Goal: Transaction & Acquisition: Purchase product/service

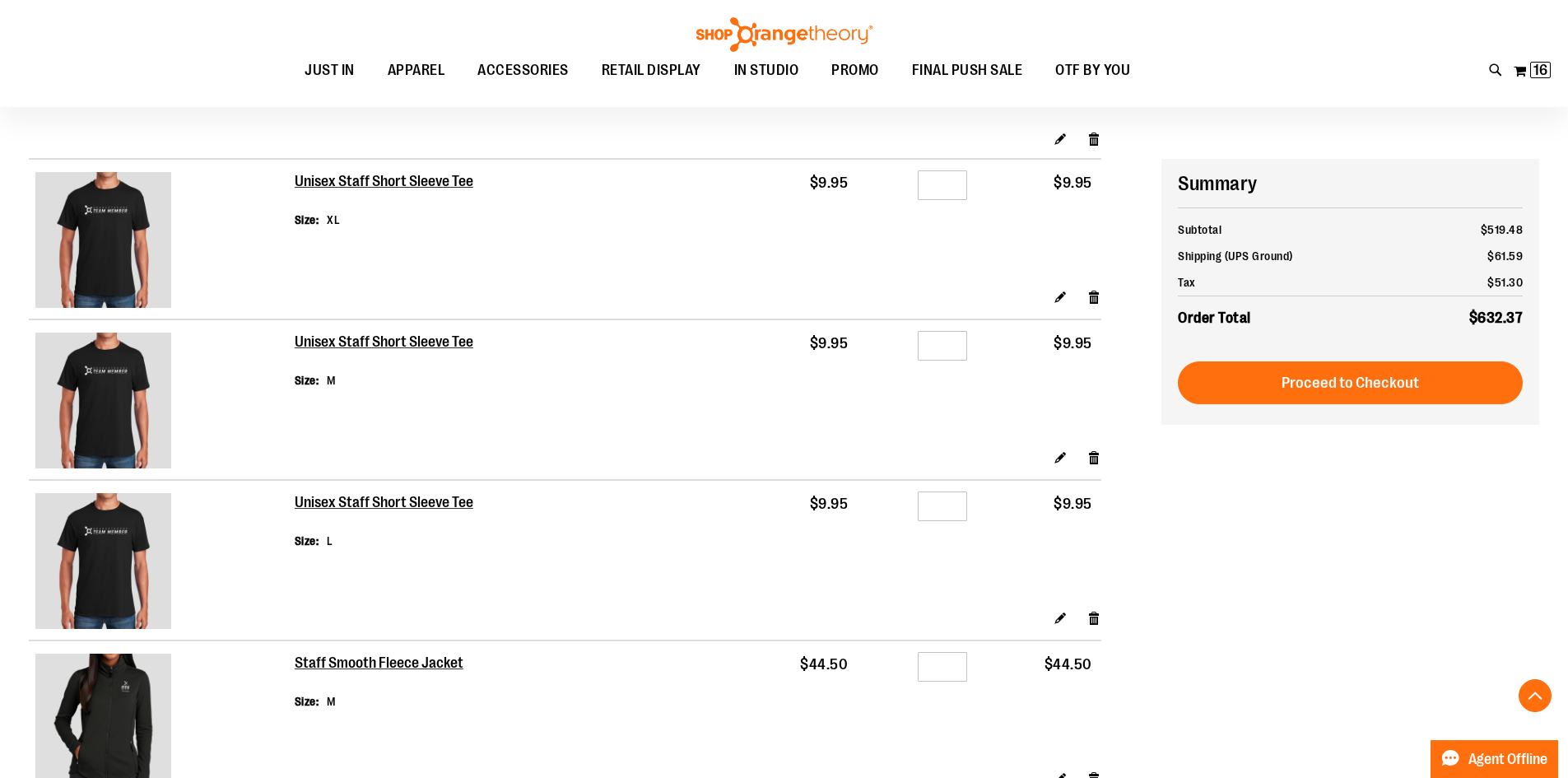
scroll to position [1153, 0]
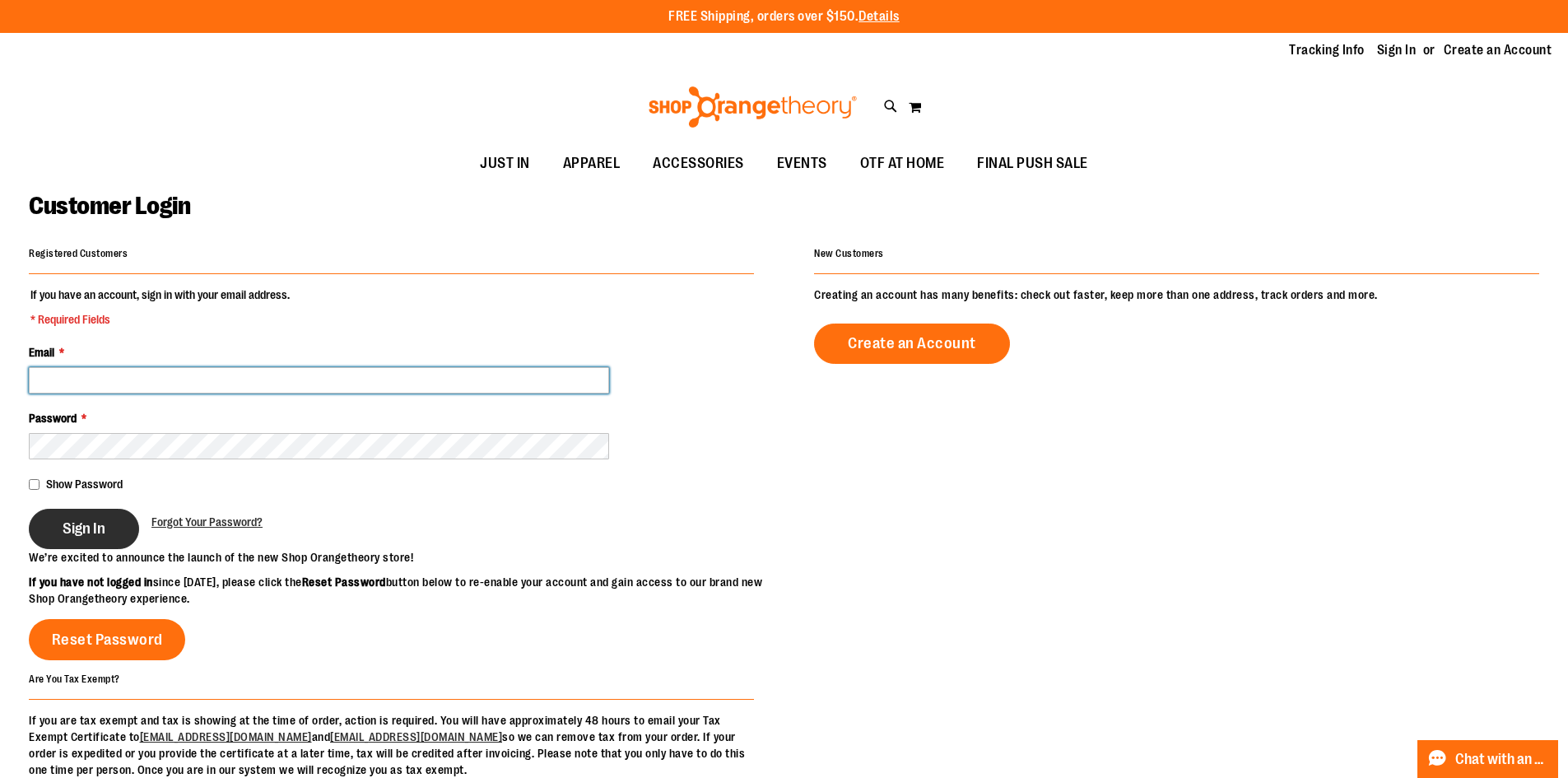
type input "**********"
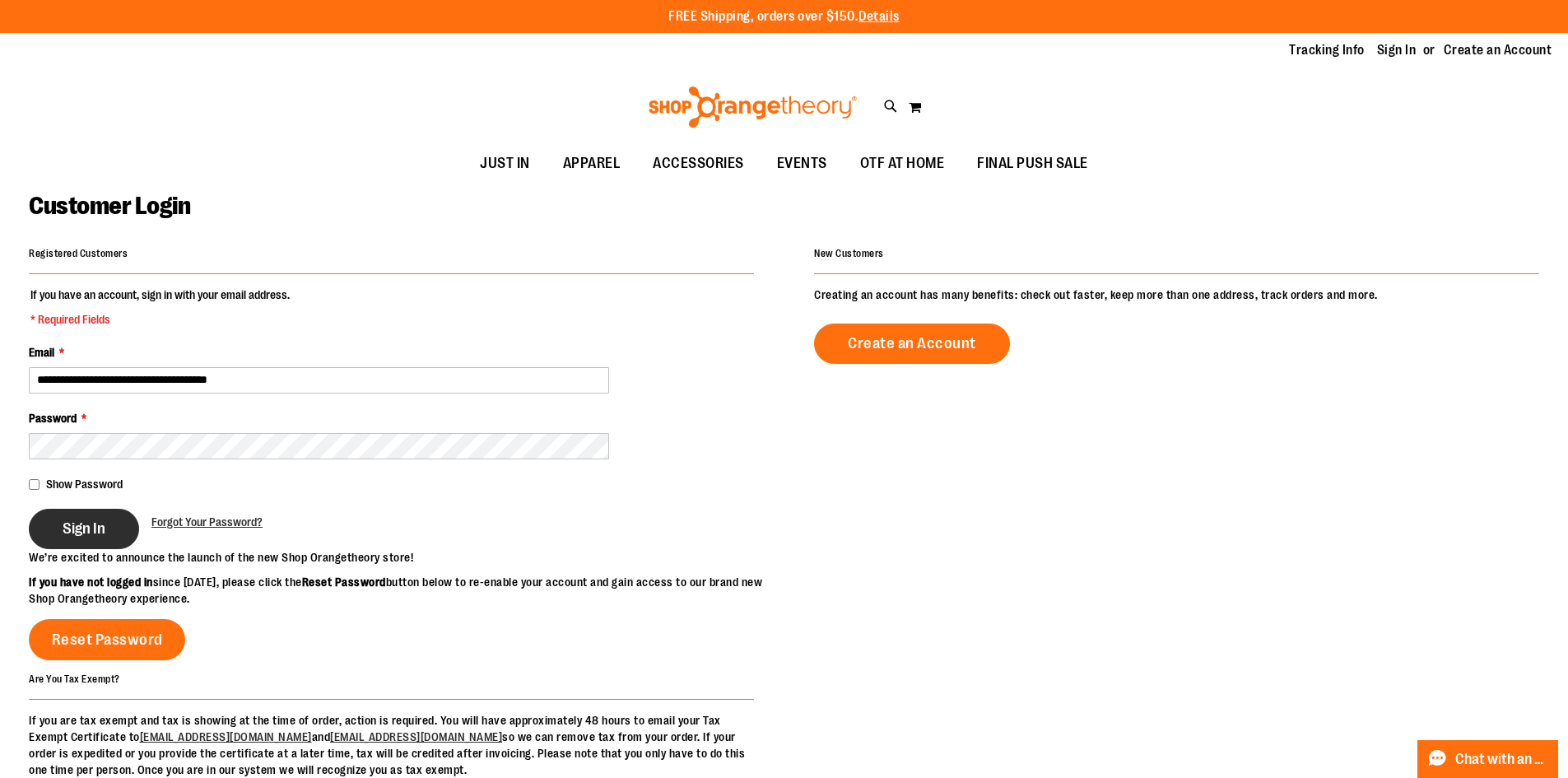
type input "**********"
click at [77, 527] on span "Sign In" at bounding box center [83, 529] width 42 height 18
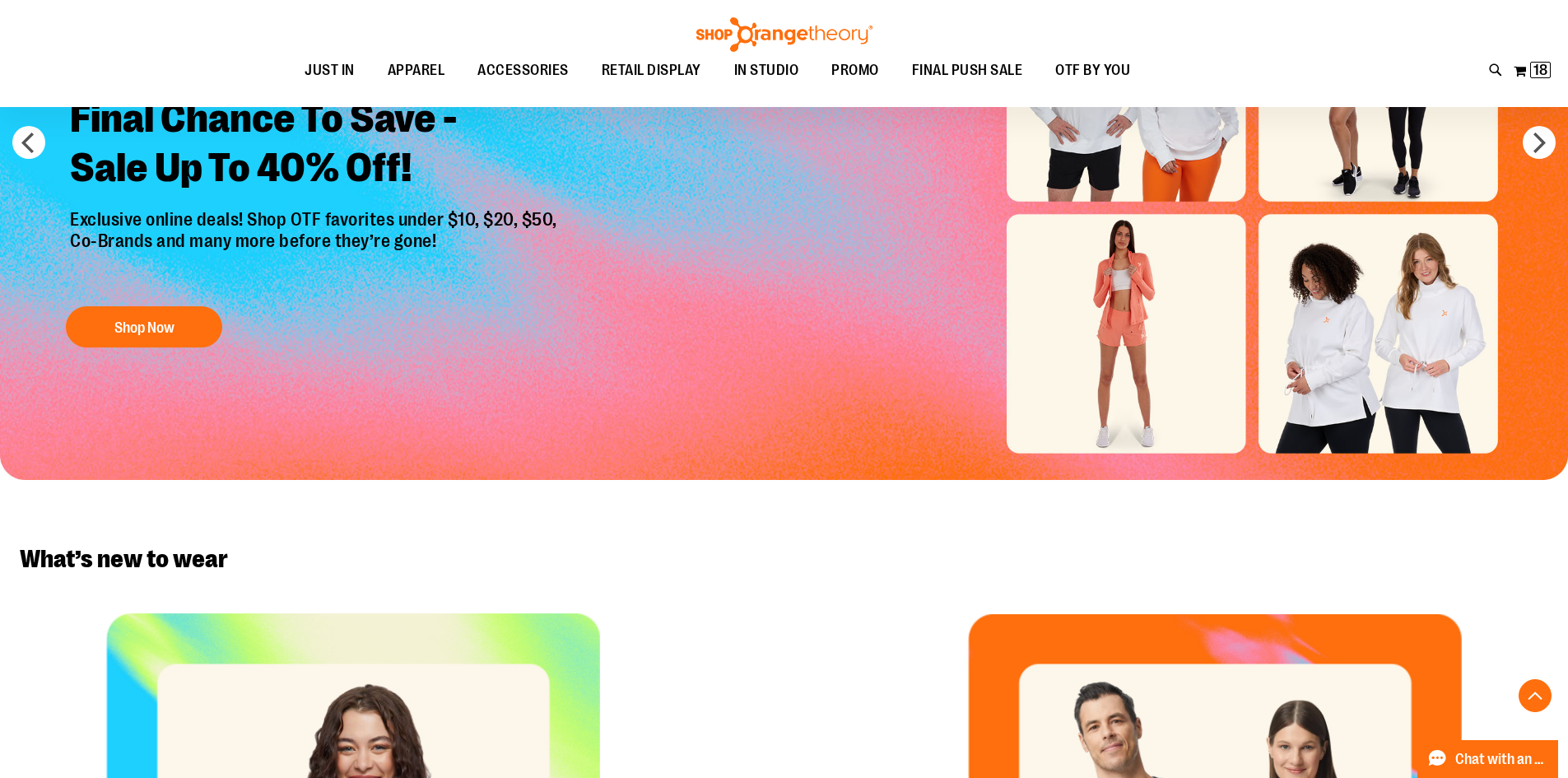
scroll to position [493, 0]
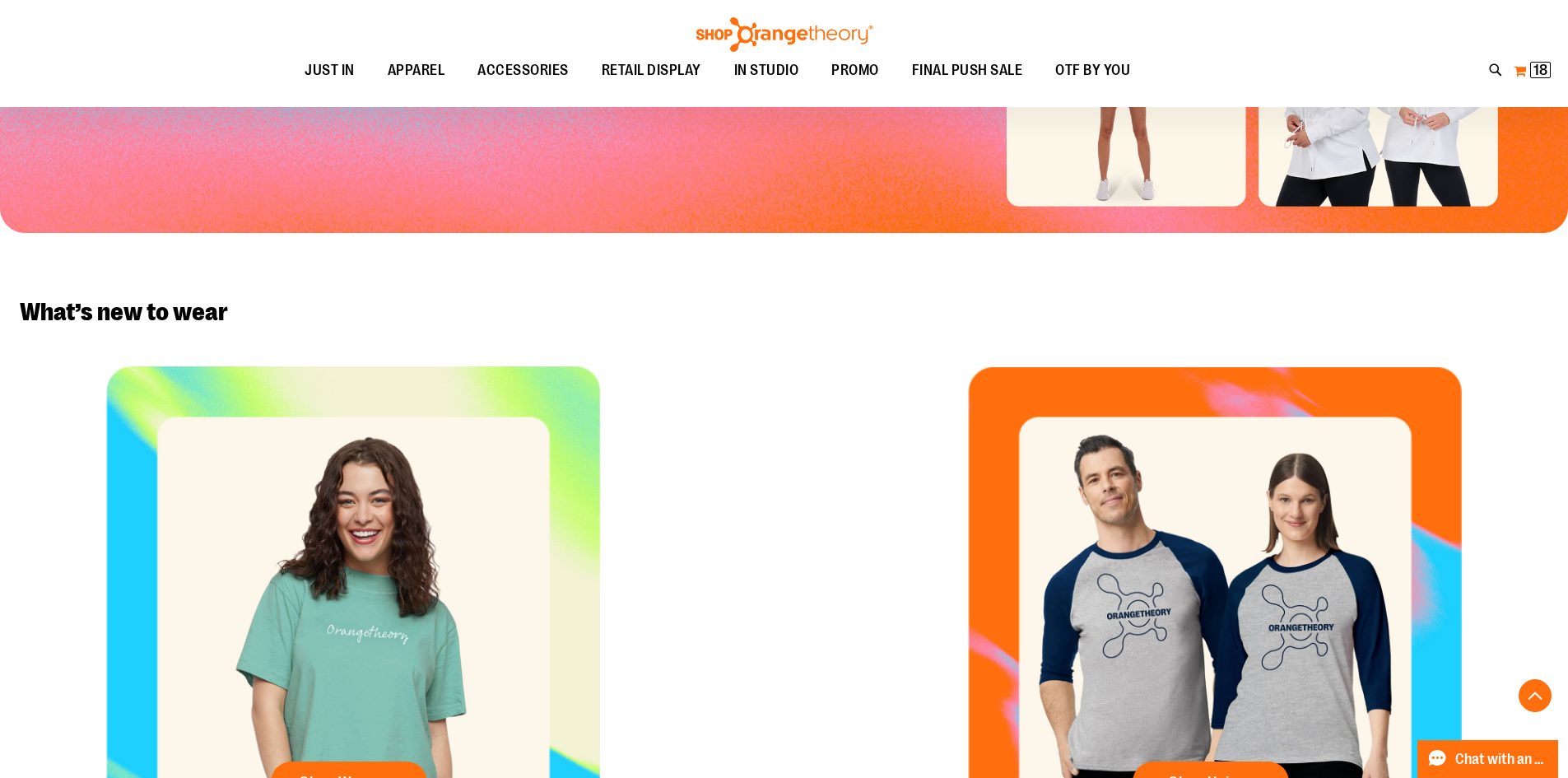
type input "**********"
click at [1534, 71] on span "18" at bounding box center [1540, 69] width 14 height 17
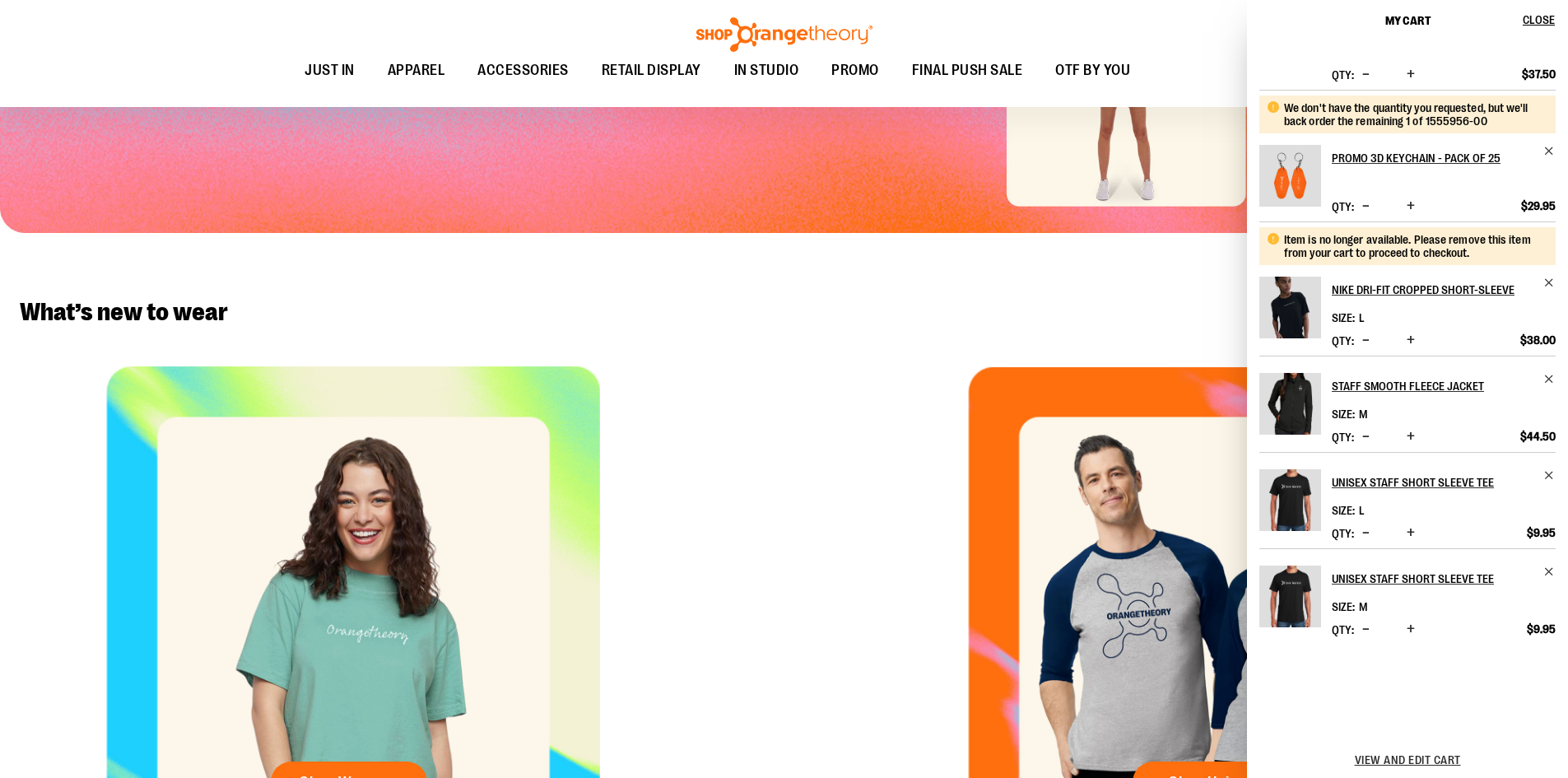
scroll to position [0, 0]
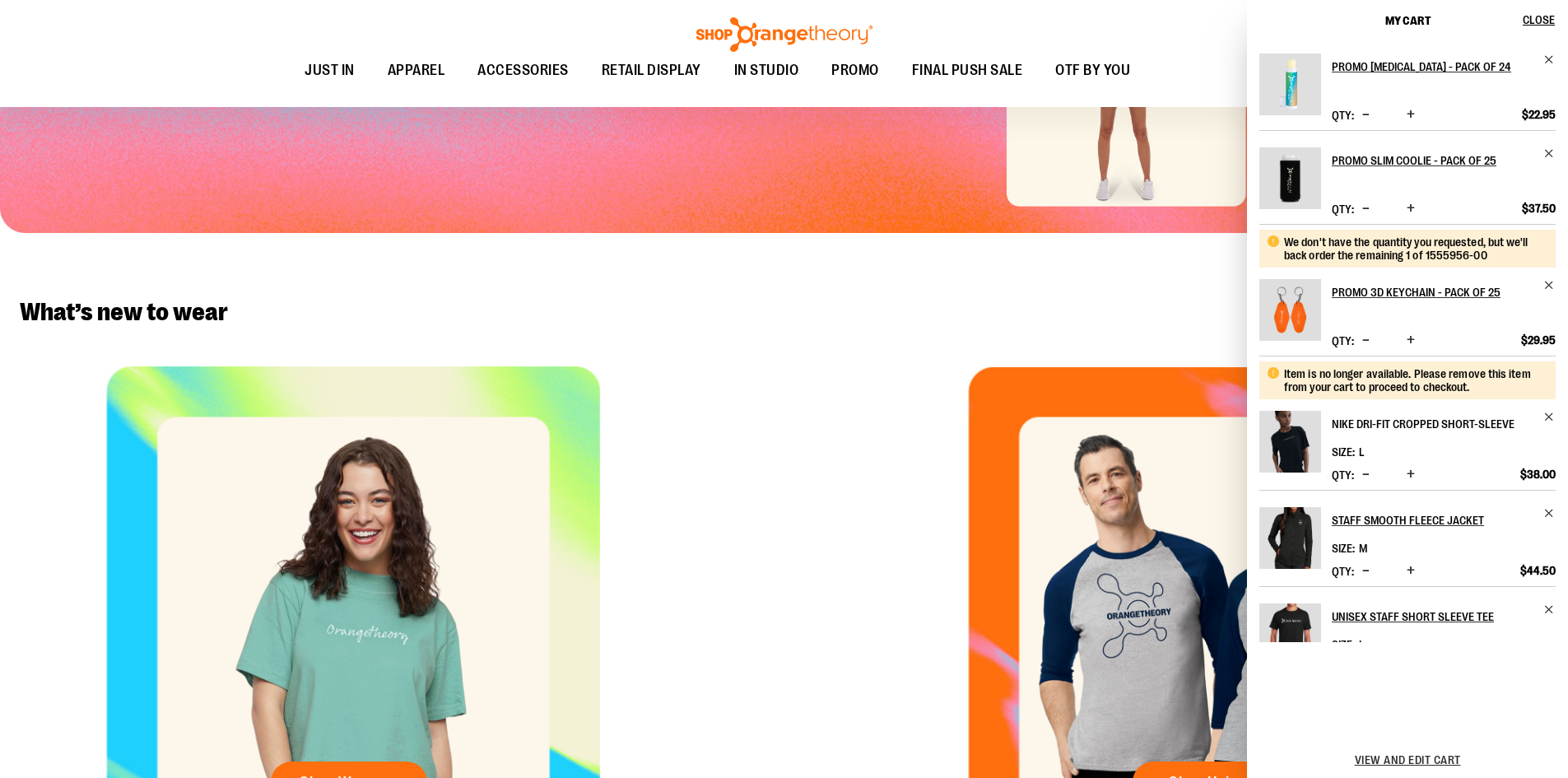
click at [1356, 427] on h2 "Nike Dri-FIT Cropped Short-Sleeve" at bounding box center [1433, 424] width 202 height 27
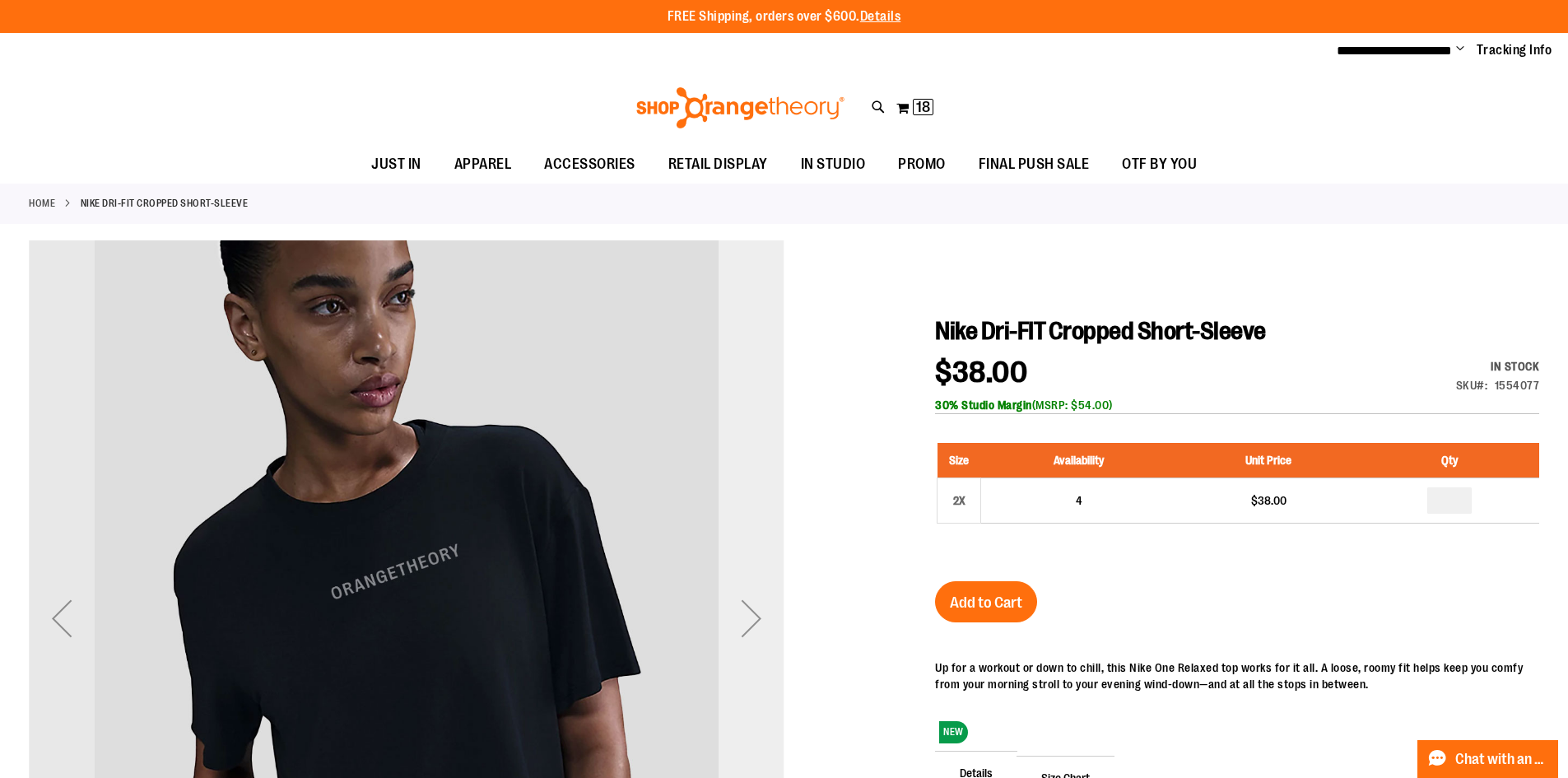
type input "**********"
click at [743, 595] on div "Next" at bounding box center [751, 618] width 66 height 66
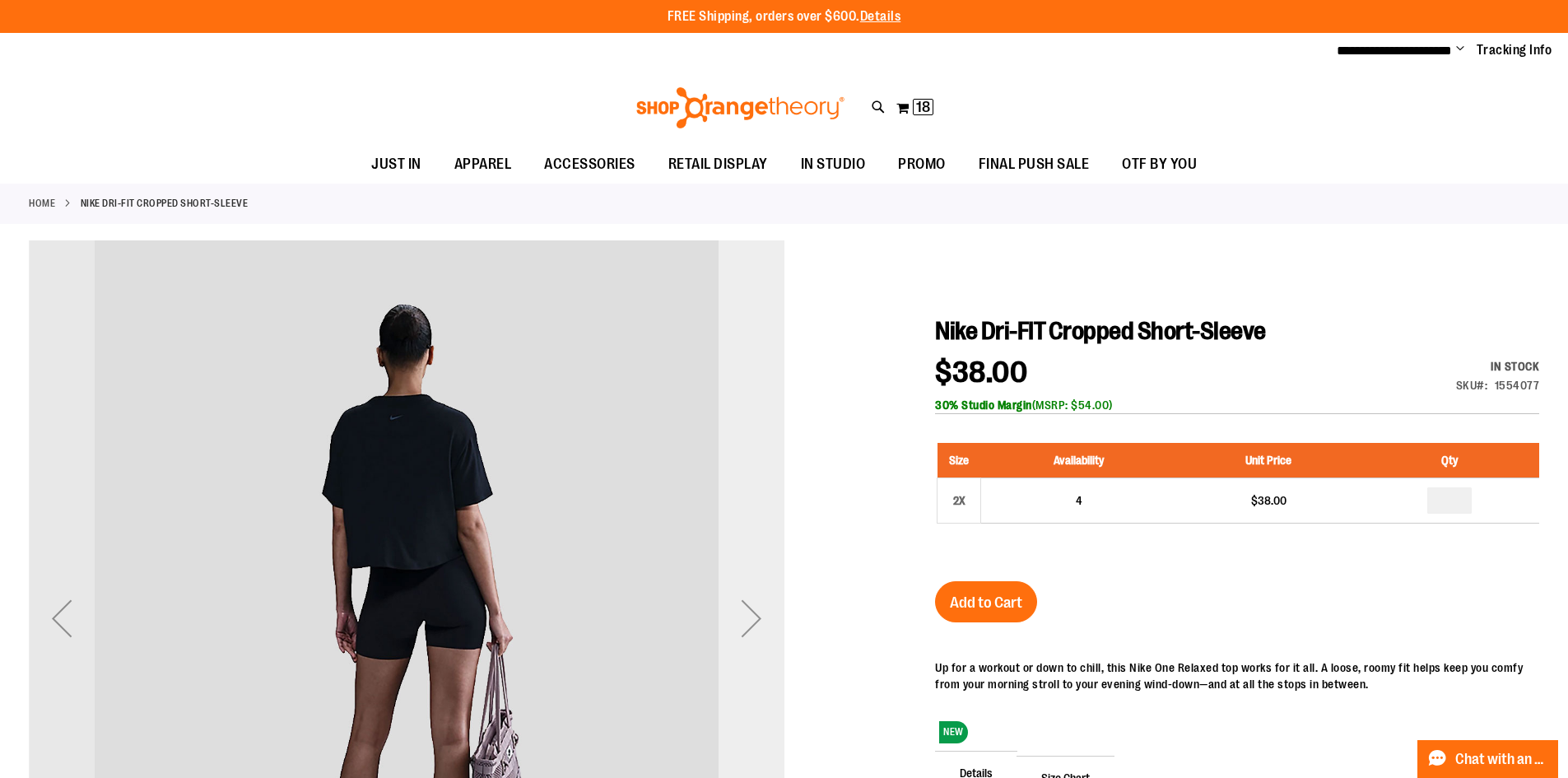
click at [743, 595] on div "Next" at bounding box center [751, 618] width 66 height 66
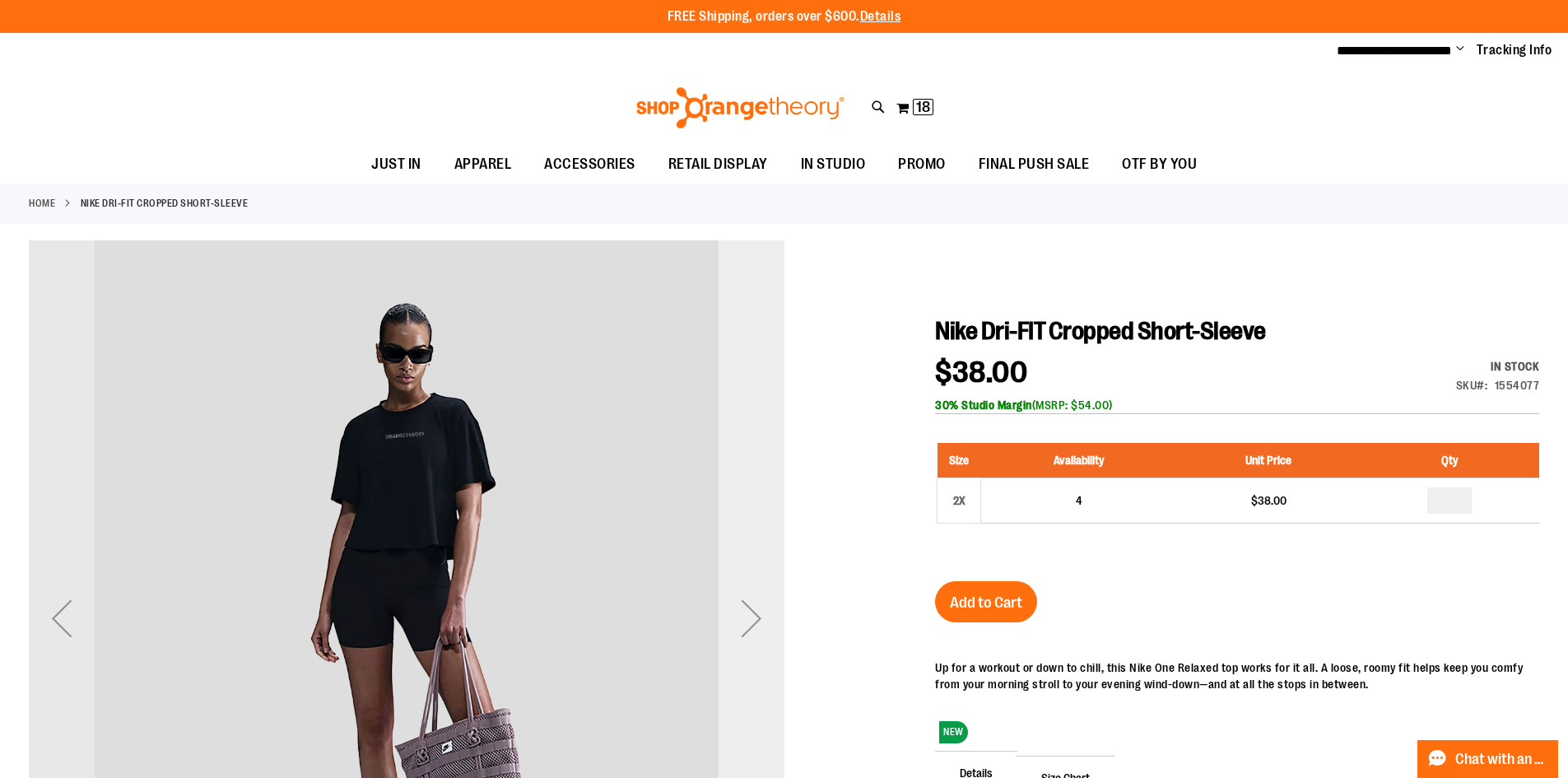
click at [743, 595] on div "Next" at bounding box center [751, 618] width 66 height 66
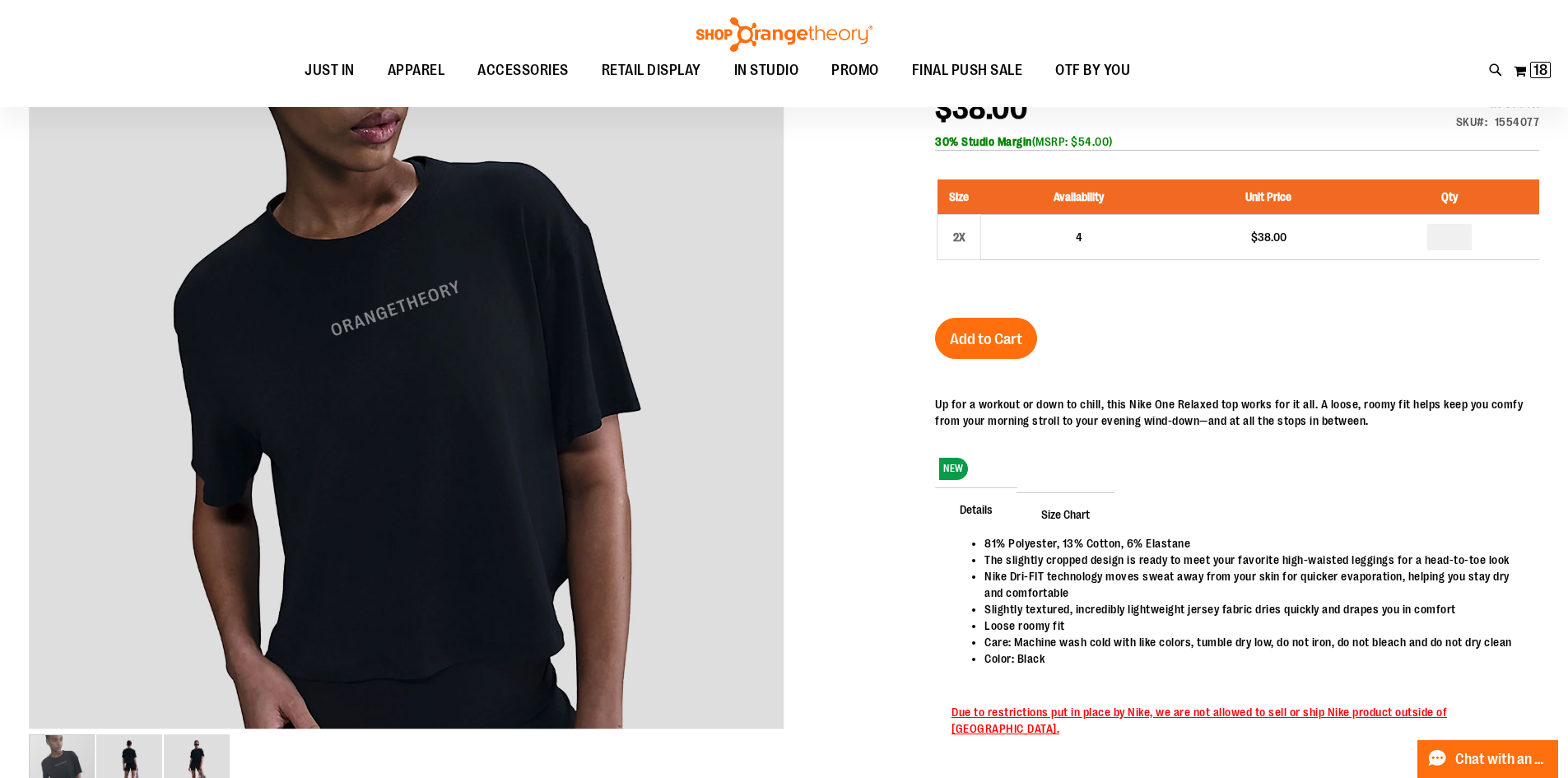
scroll to position [246, 0]
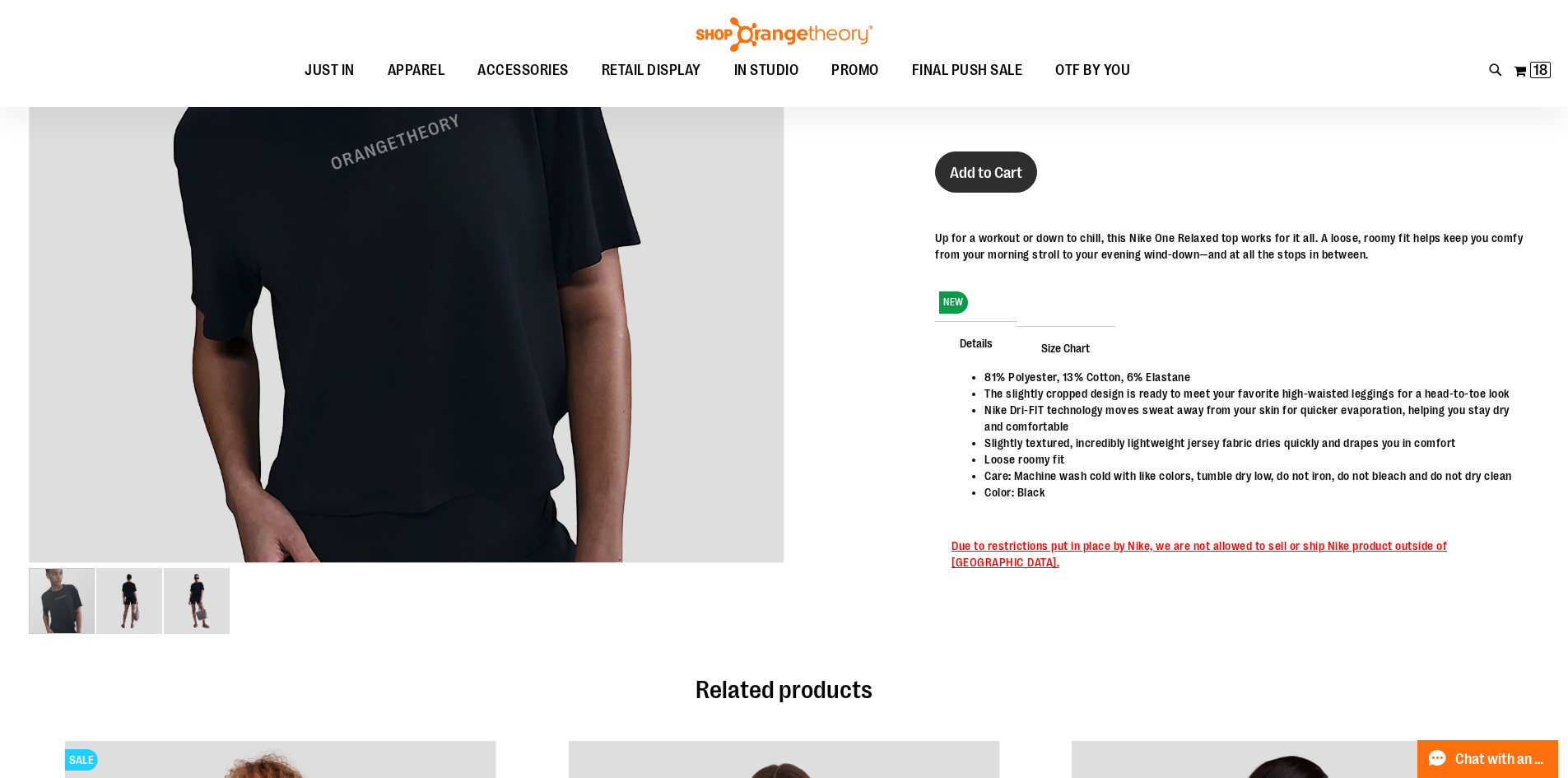
click at [967, 164] on span "Add to Cart" at bounding box center [986, 173] width 72 height 18
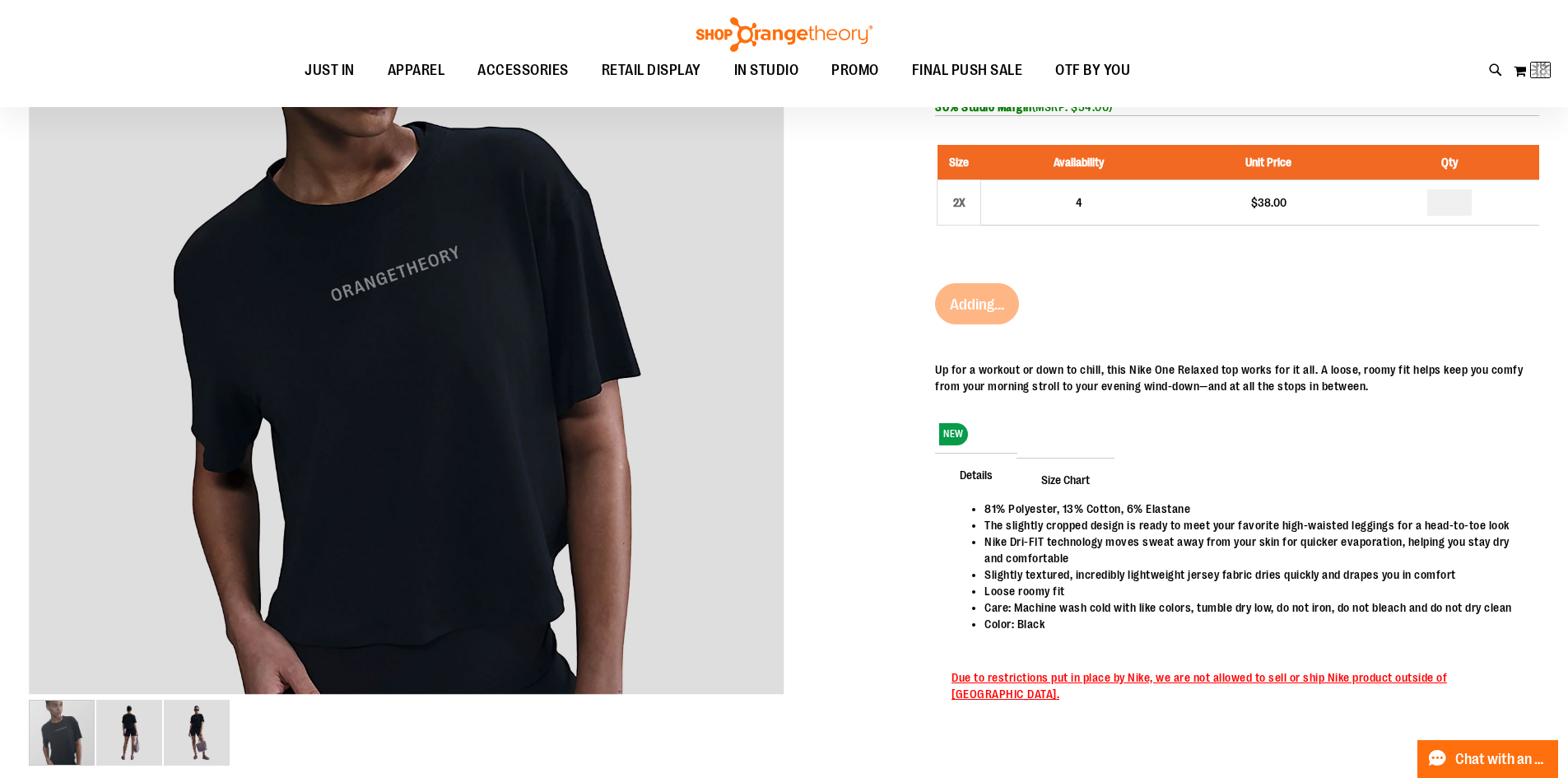
scroll to position [0, 0]
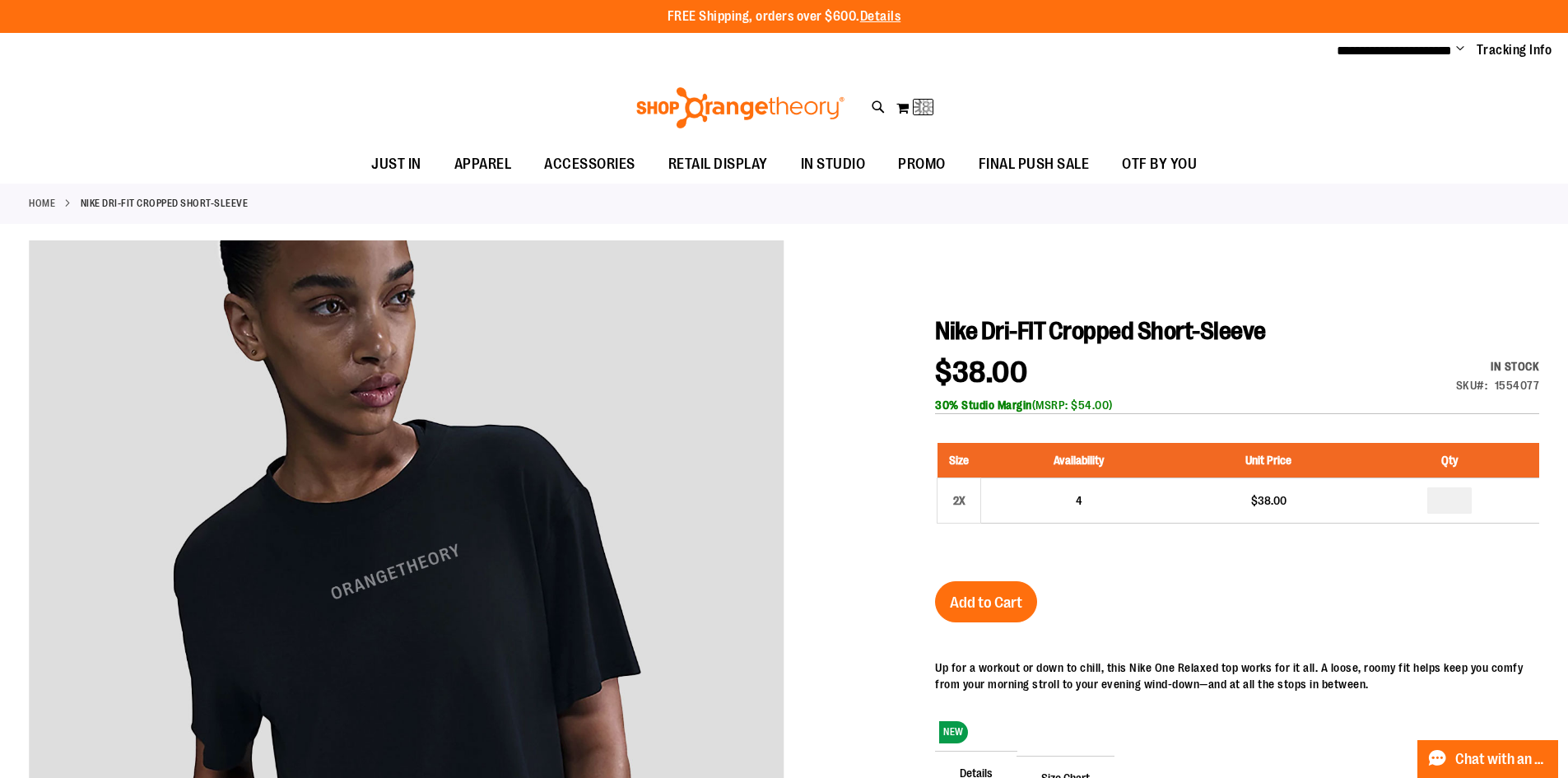
click at [1430, 355] on div "Nike Dri-FIT Cropped Short-Sleeve $38.00 In stock Only %1 left SKU 1554077 30% …" at bounding box center [1238, 681] width 605 height 731
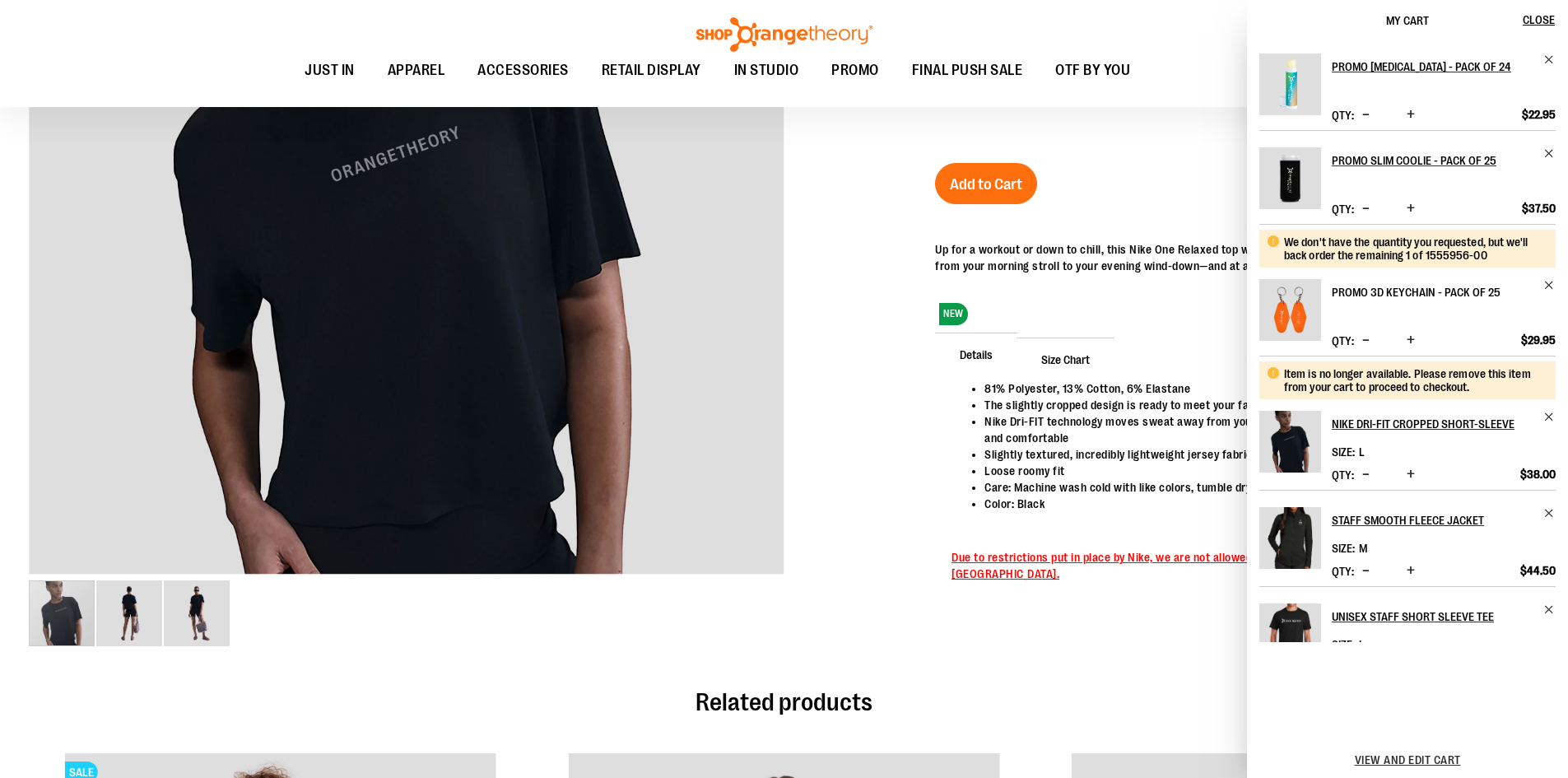
scroll to position [163, 0]
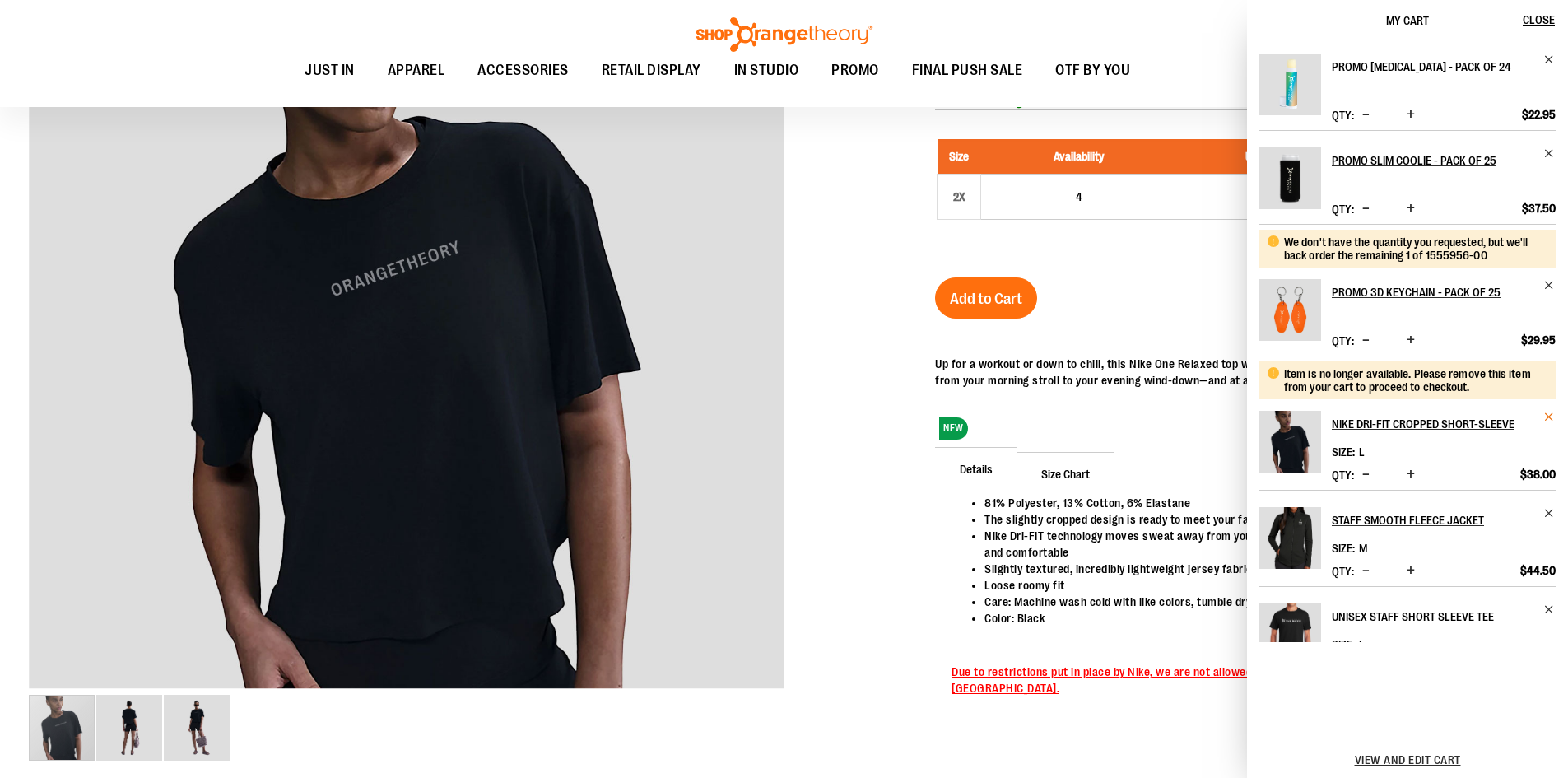
click at [1547, 416] on span "Remove item" at bounding box center [1549, 417] width 12 height 12
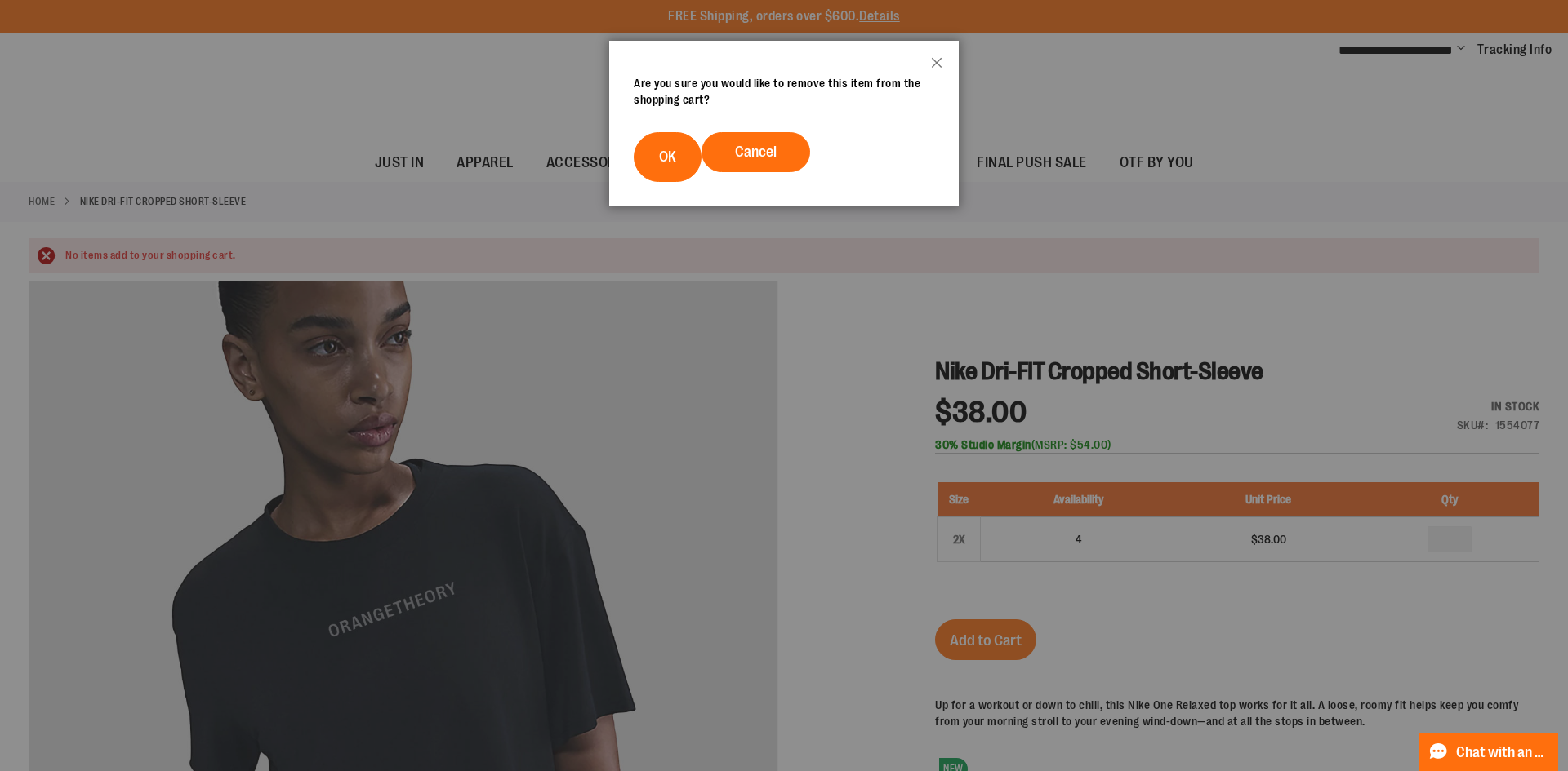
click at [663, 154] on span "OK" at bounding box center [666, 157] width 17 height 17
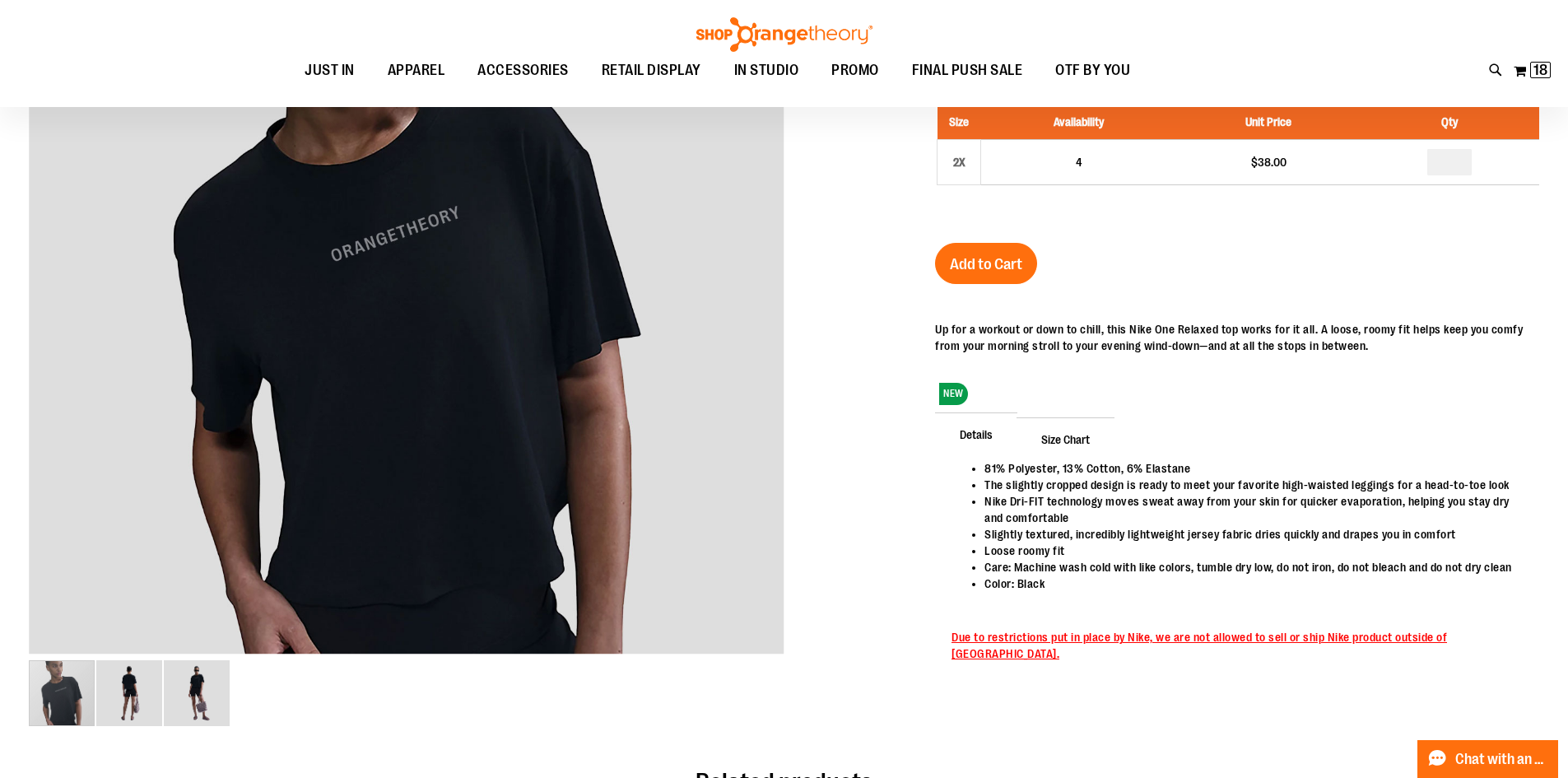
scroll to position [81, 0]
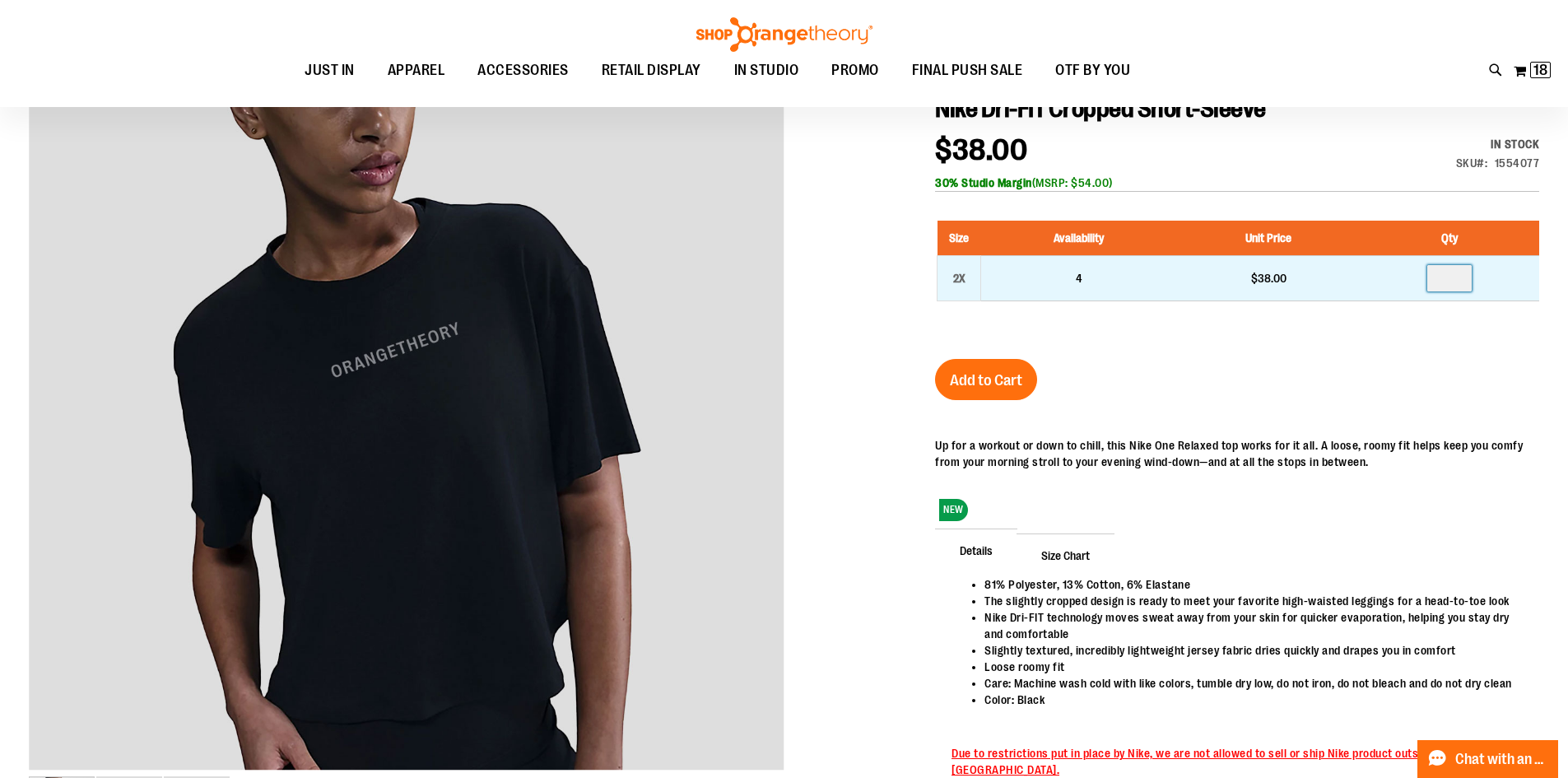
click at [1449, 267] on input "number" at bounding box center [1449, 278] width 44 height 27
type input "*"
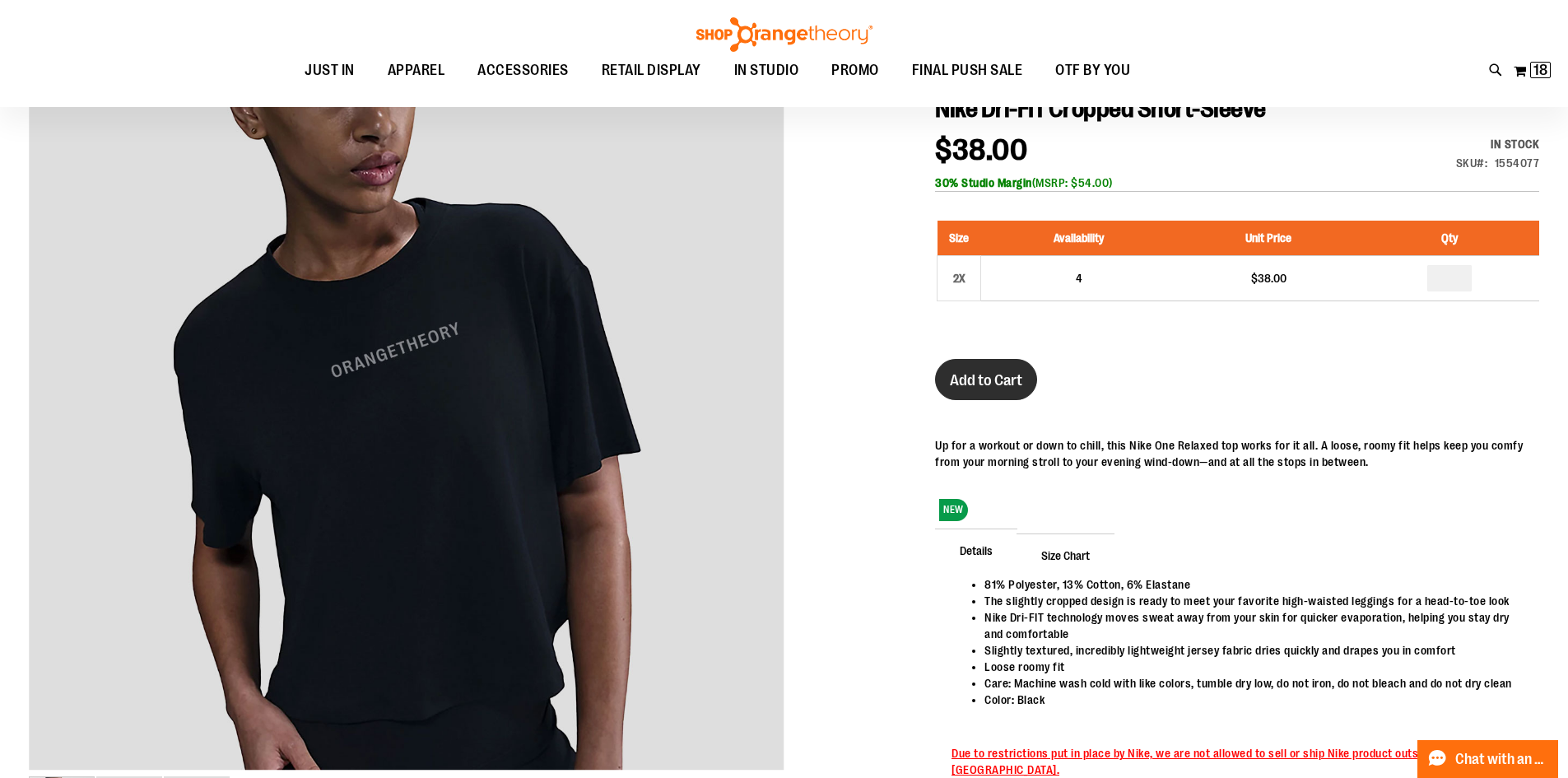
click at [985, 365] on button "Add to Cart" at bounding box center [986, 380] width 102 height 42
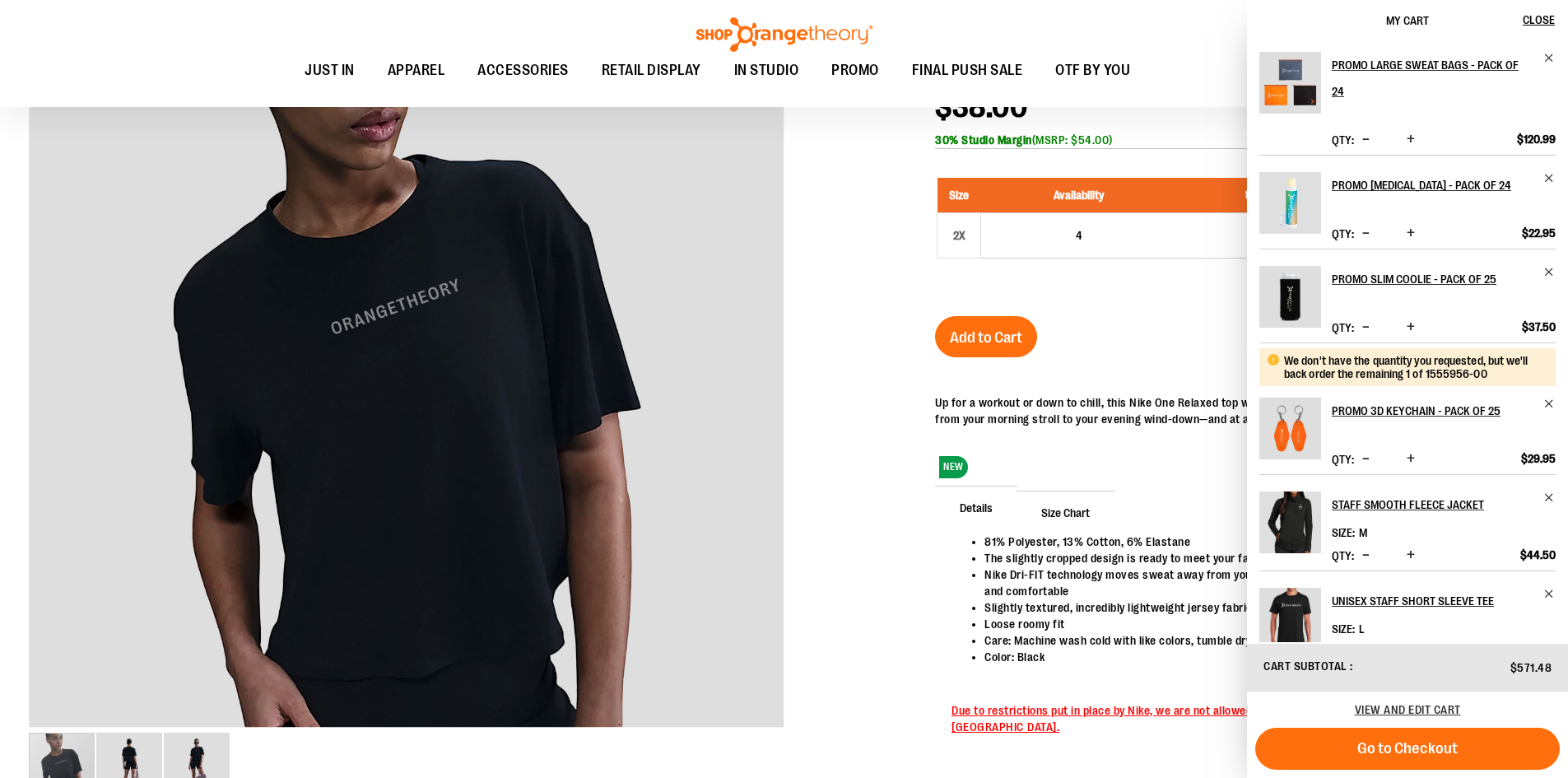
scroll to position [0, 0]
click at [886, 258] on div at bounding box center [784, 398] width 1511 height 846
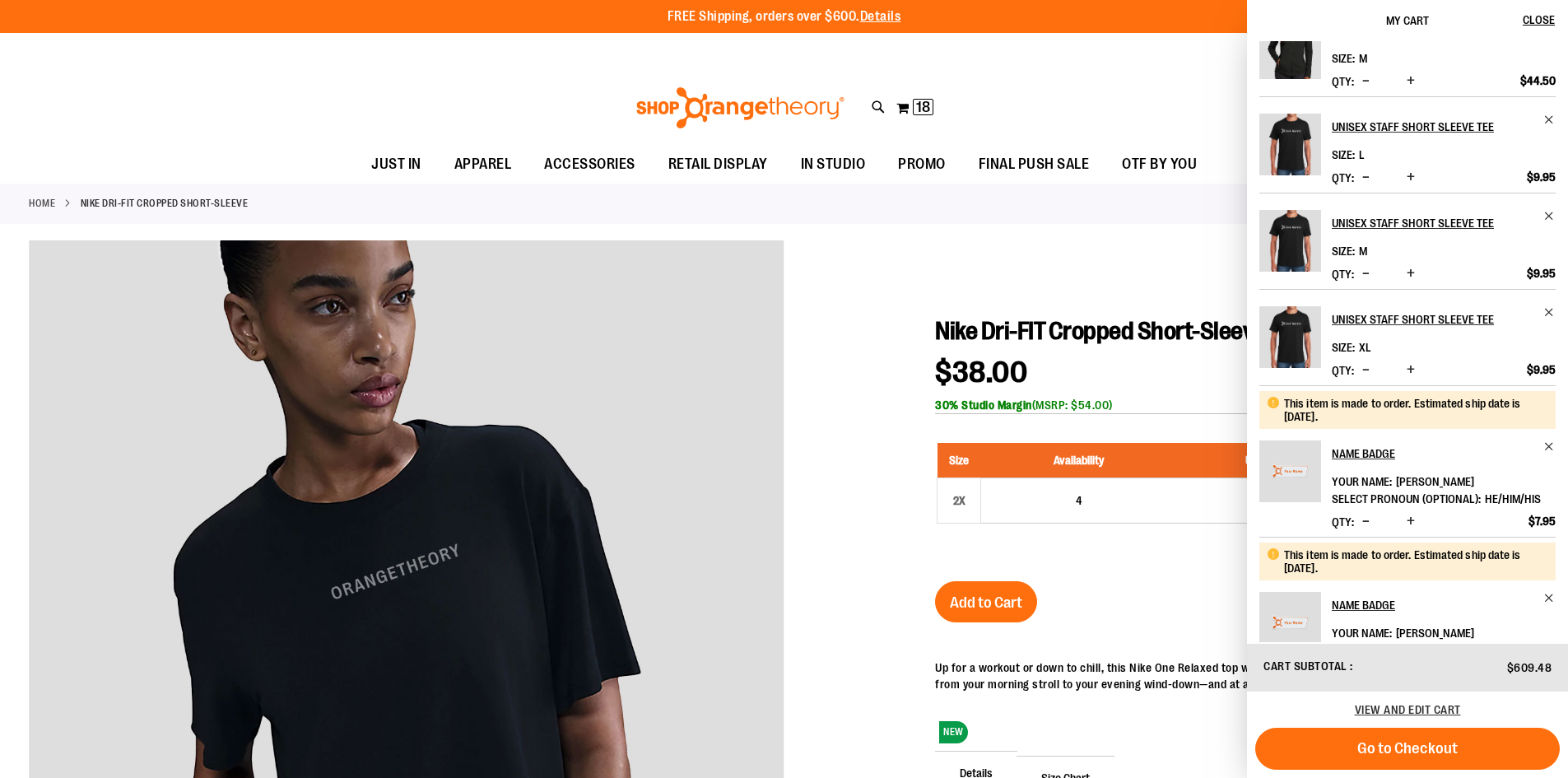
scroll to position [509, 0]
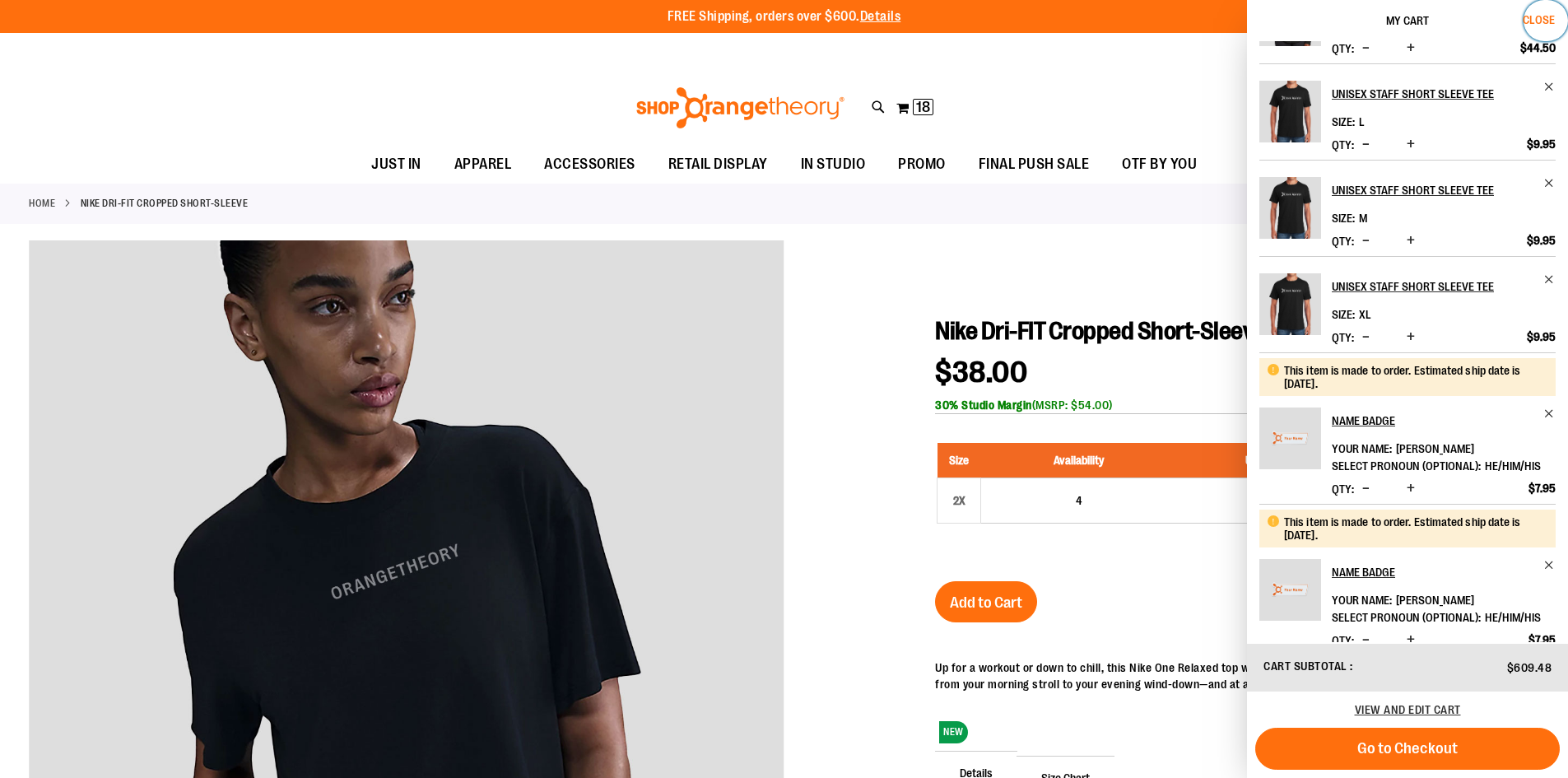
click at [1550, 14] on span "Close" at bounding box center [1539, 19] width 32 height 13
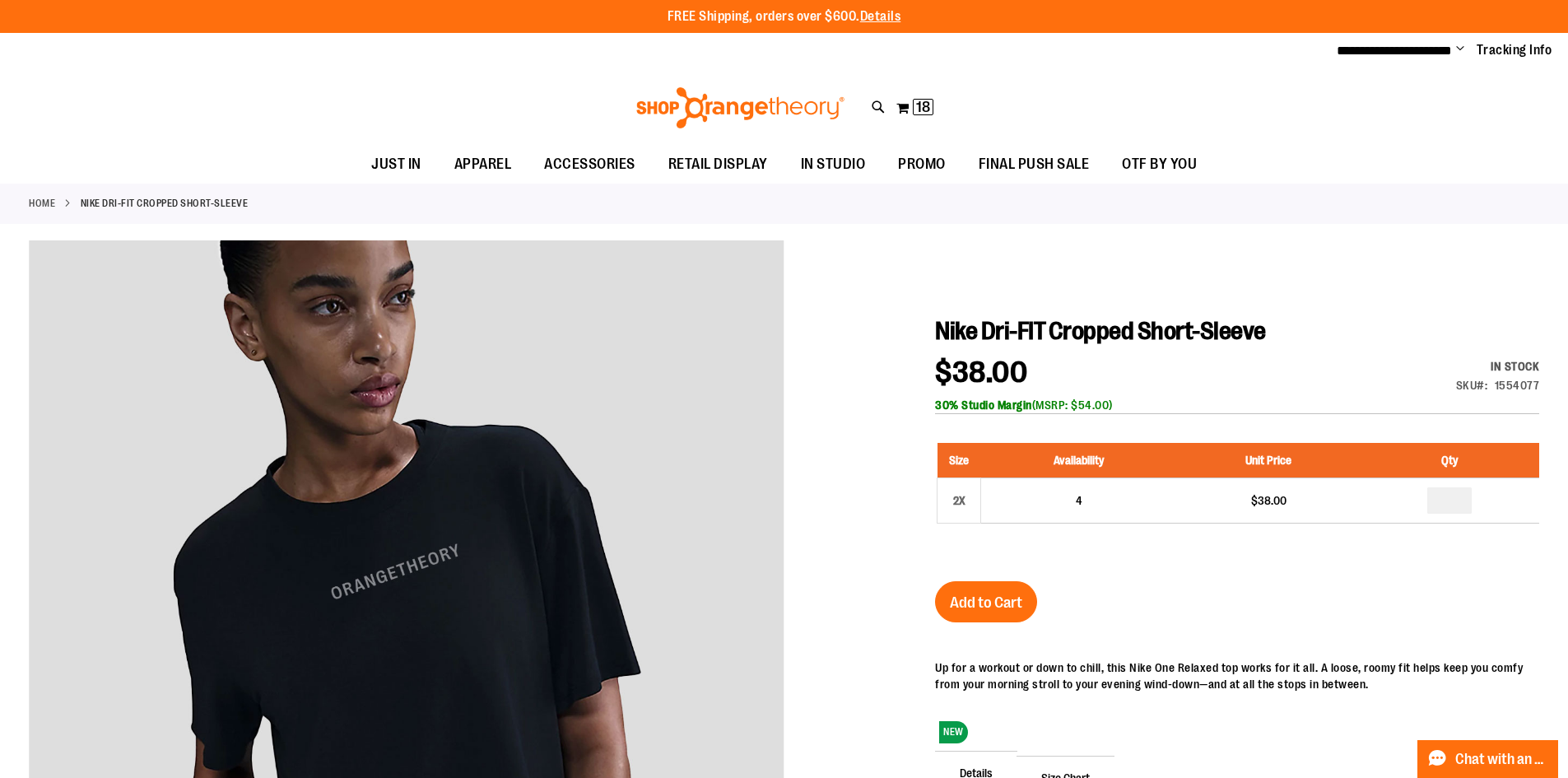
click at [772, 108] on img at bounding box center [741, 108] width 213 height 42
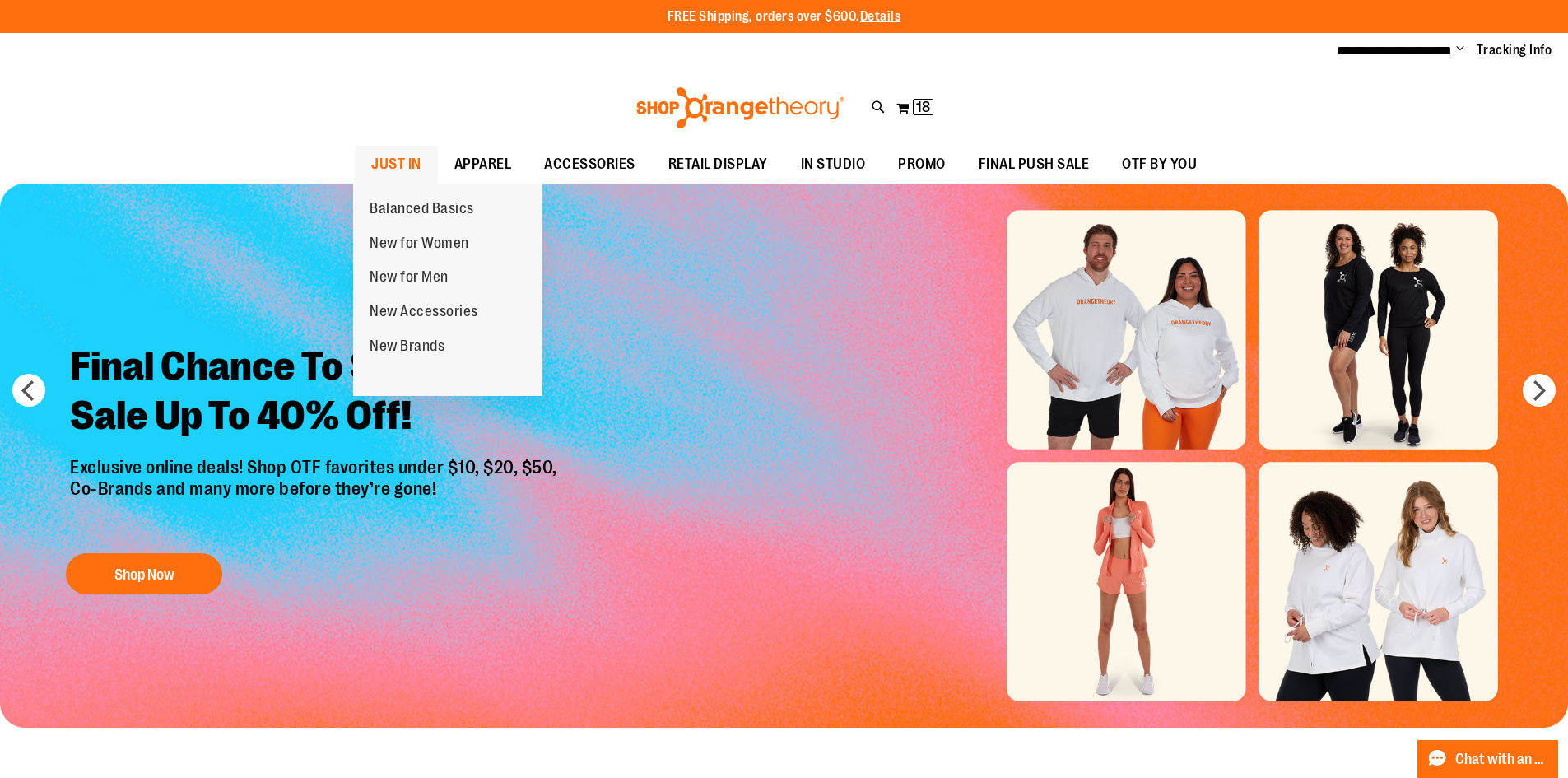
type input "**********"
click at [385, 151] on span "JUST IN" at bounding box center [396, 163] width 50 height 37
click at [382, 153] on span "JUST IN" at bounding box center [396, 163] width 50 height 37
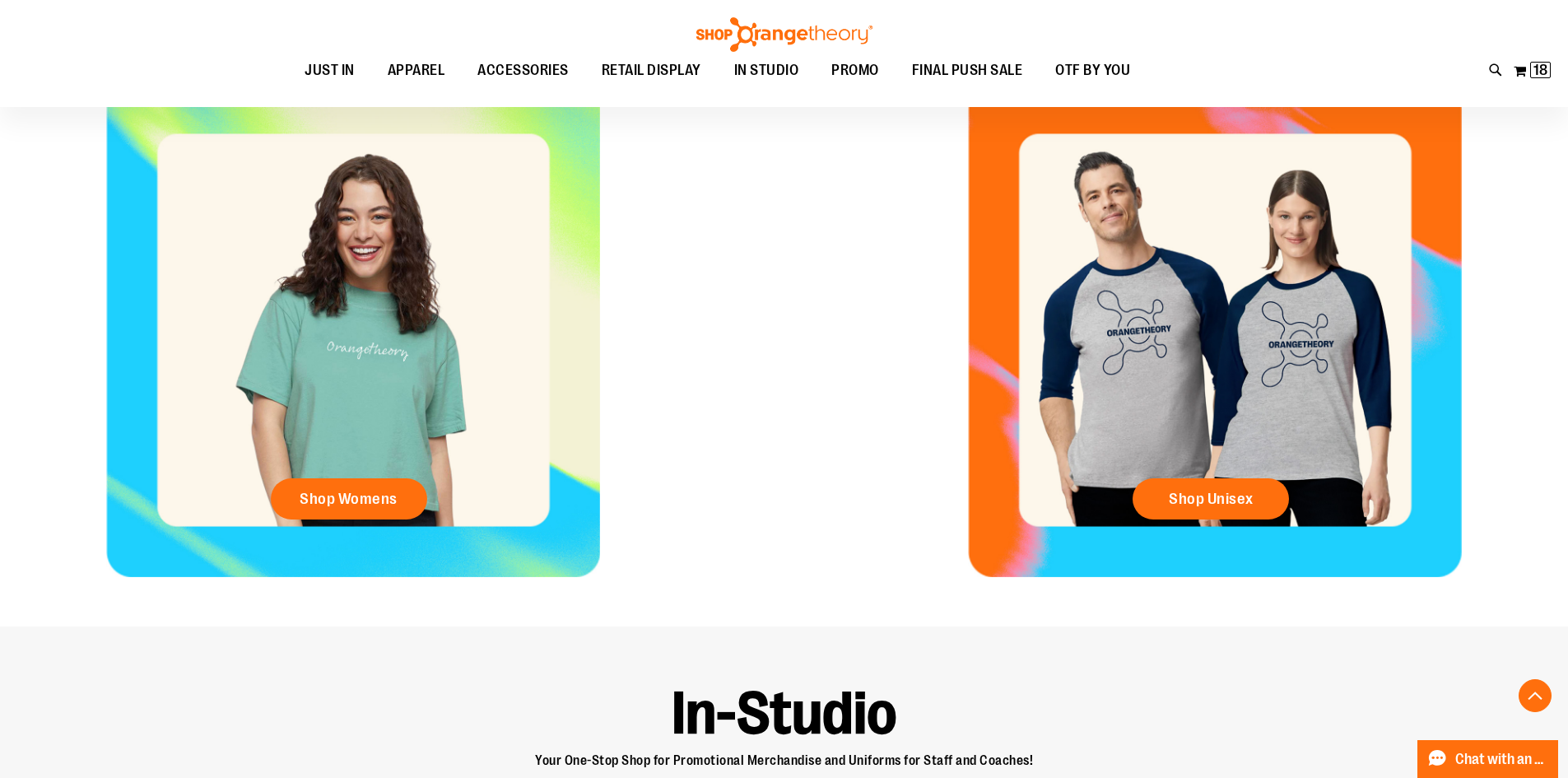
scroll to position [906, 0]
